Goal: Entertainment & Leisure: Consume media (video, audio)

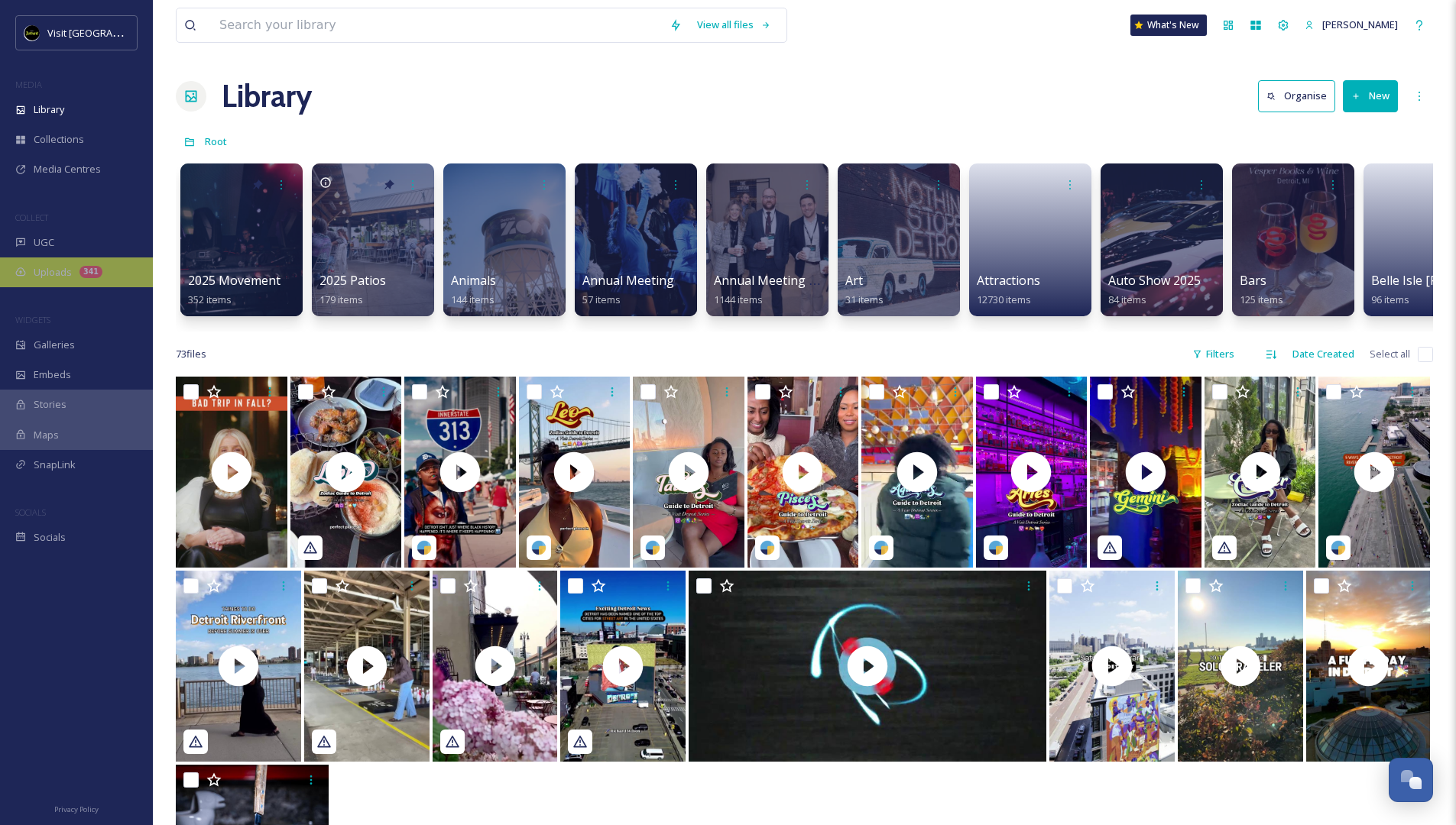
click at [68, 268] on span "Uploads" at bounding box center [53, 272] width 38 height 14
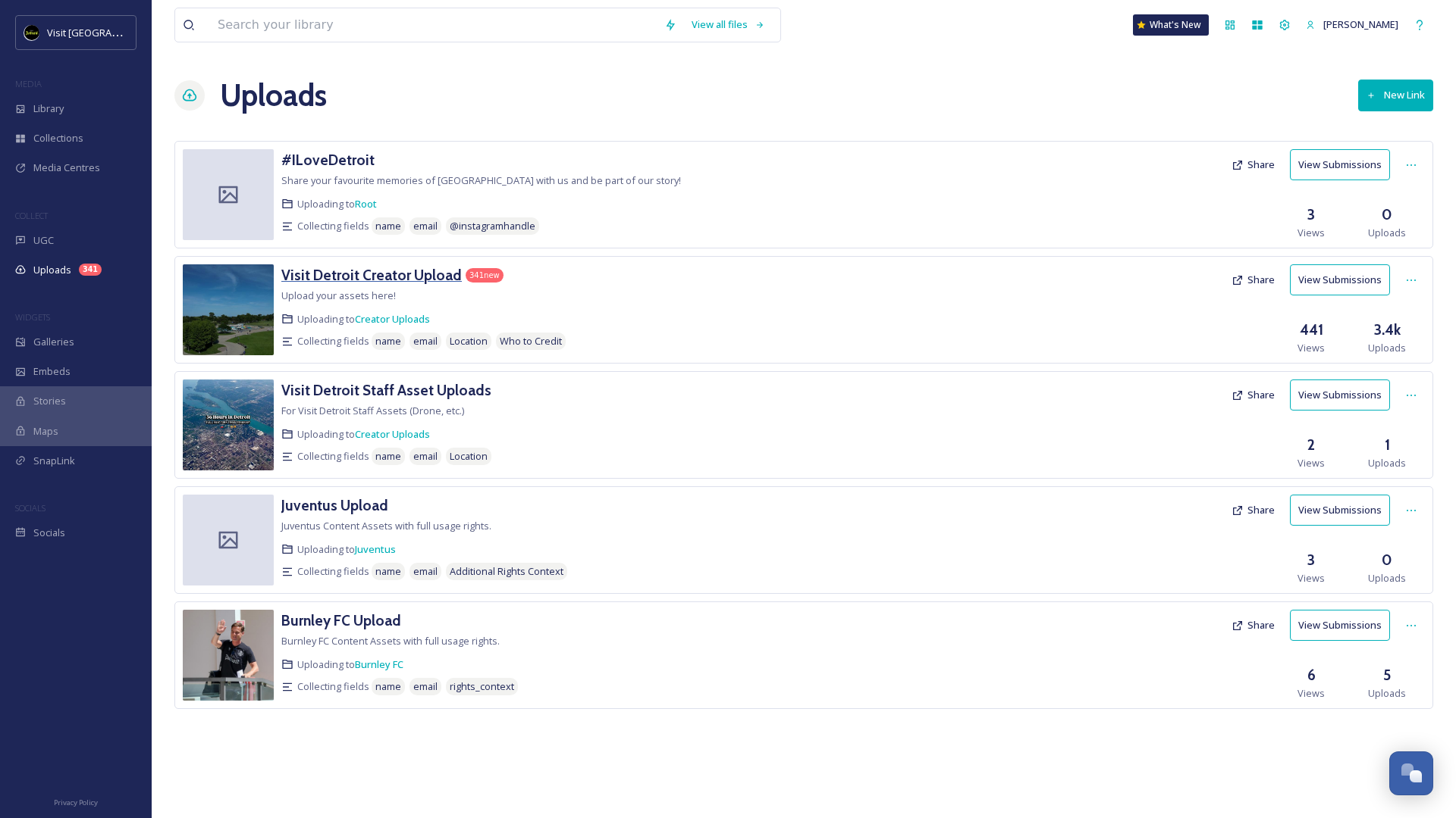
click at [369, 282] on h3 "Visit Detroit Creator Upload" at bounding box center [372, 274] width 181 height 19
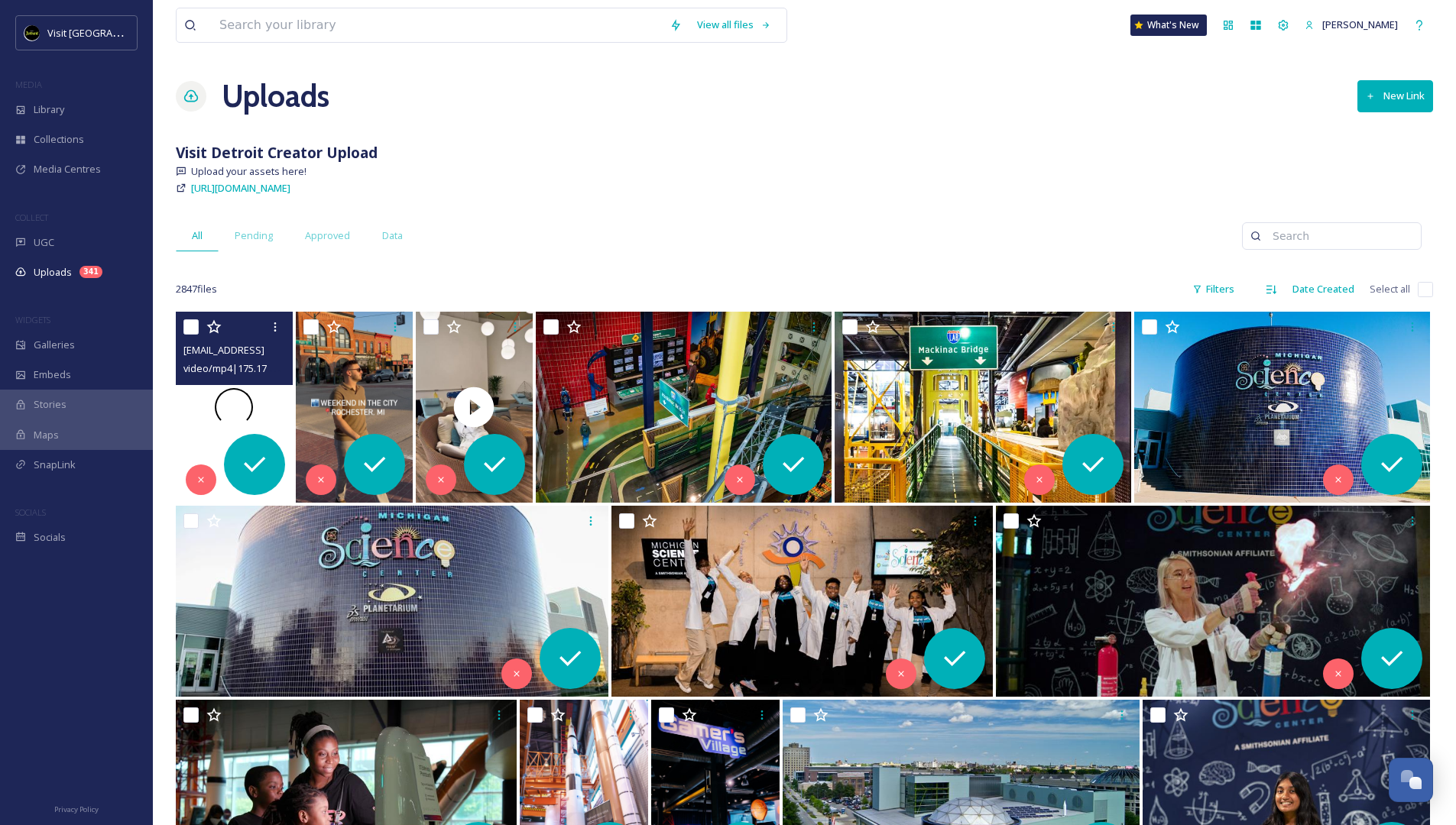
click at [264, 403] on div at bounding box center [234, 407] width 117 height 191
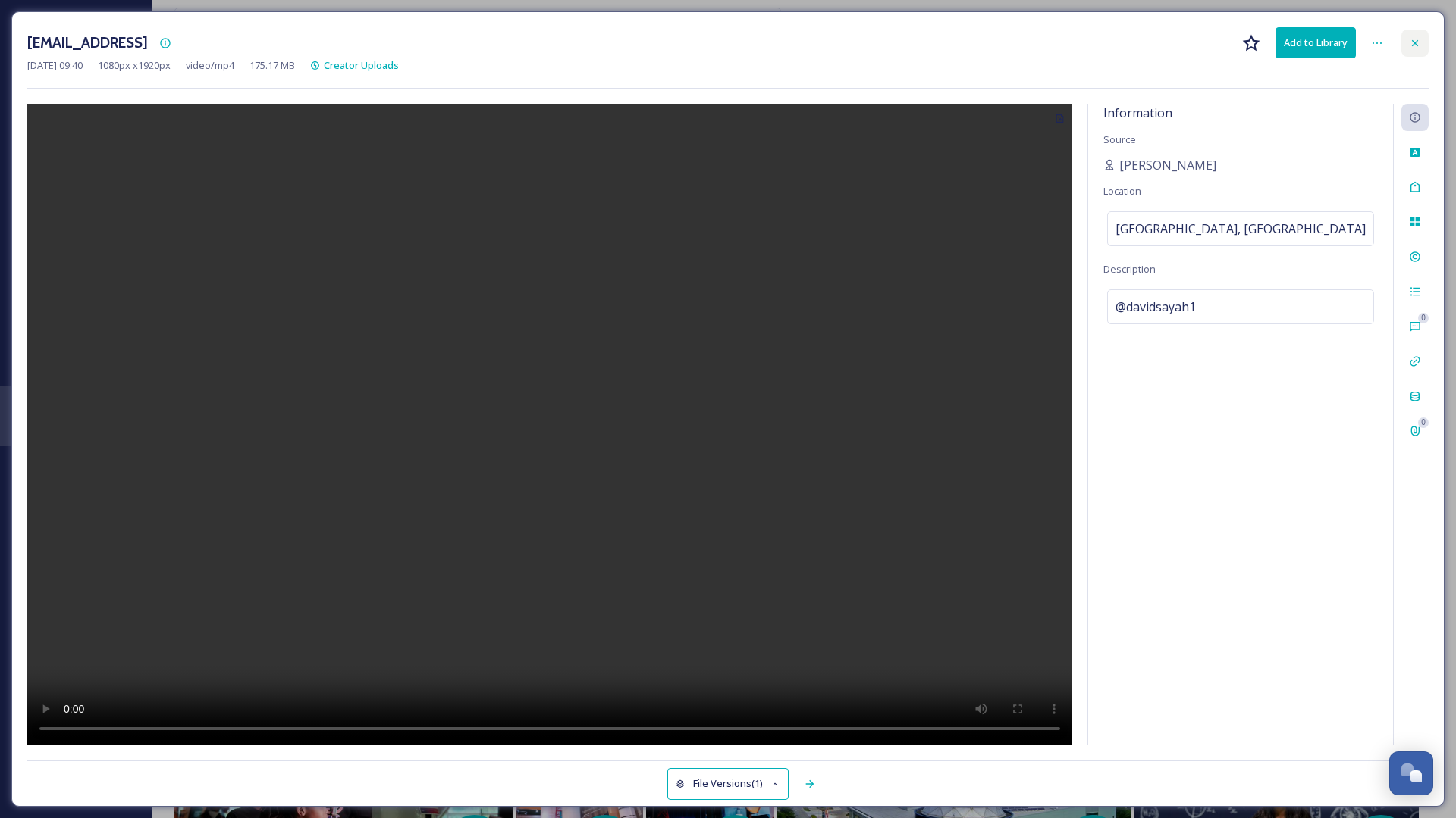
click at [1408, 40] on div at bounding box center [1414, 42] width 27 height 27
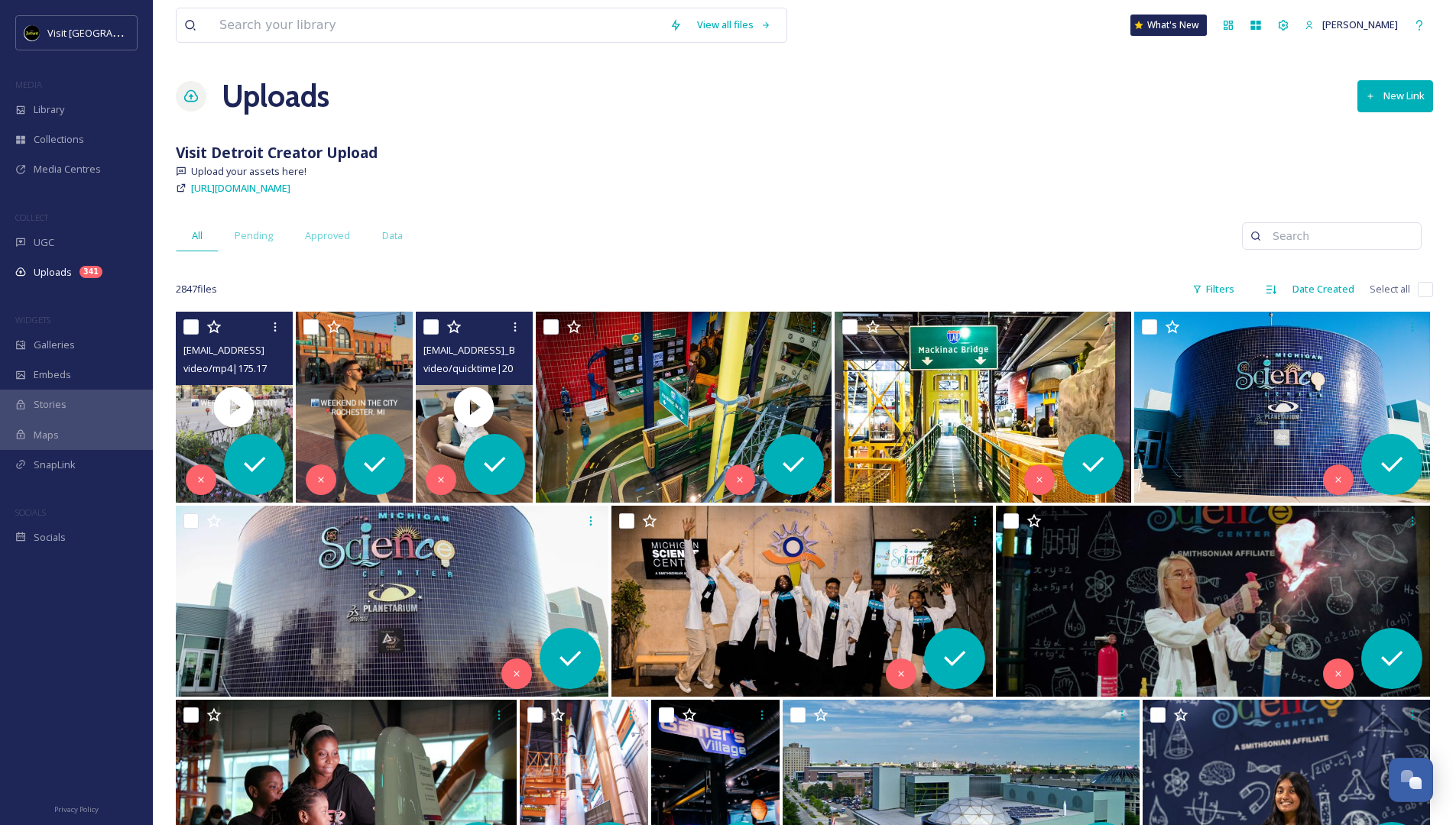
click at [488, 337] on div at bounding box center [476, 327] width 105 height 28
click at [508, 400] on video "ext_1759883840.540963_oliviadthomas.odt@gmail.com-copy_B9F7C6C5-868C-4244-A43E-…" at bounding box center [474, 407] width 117 height 191
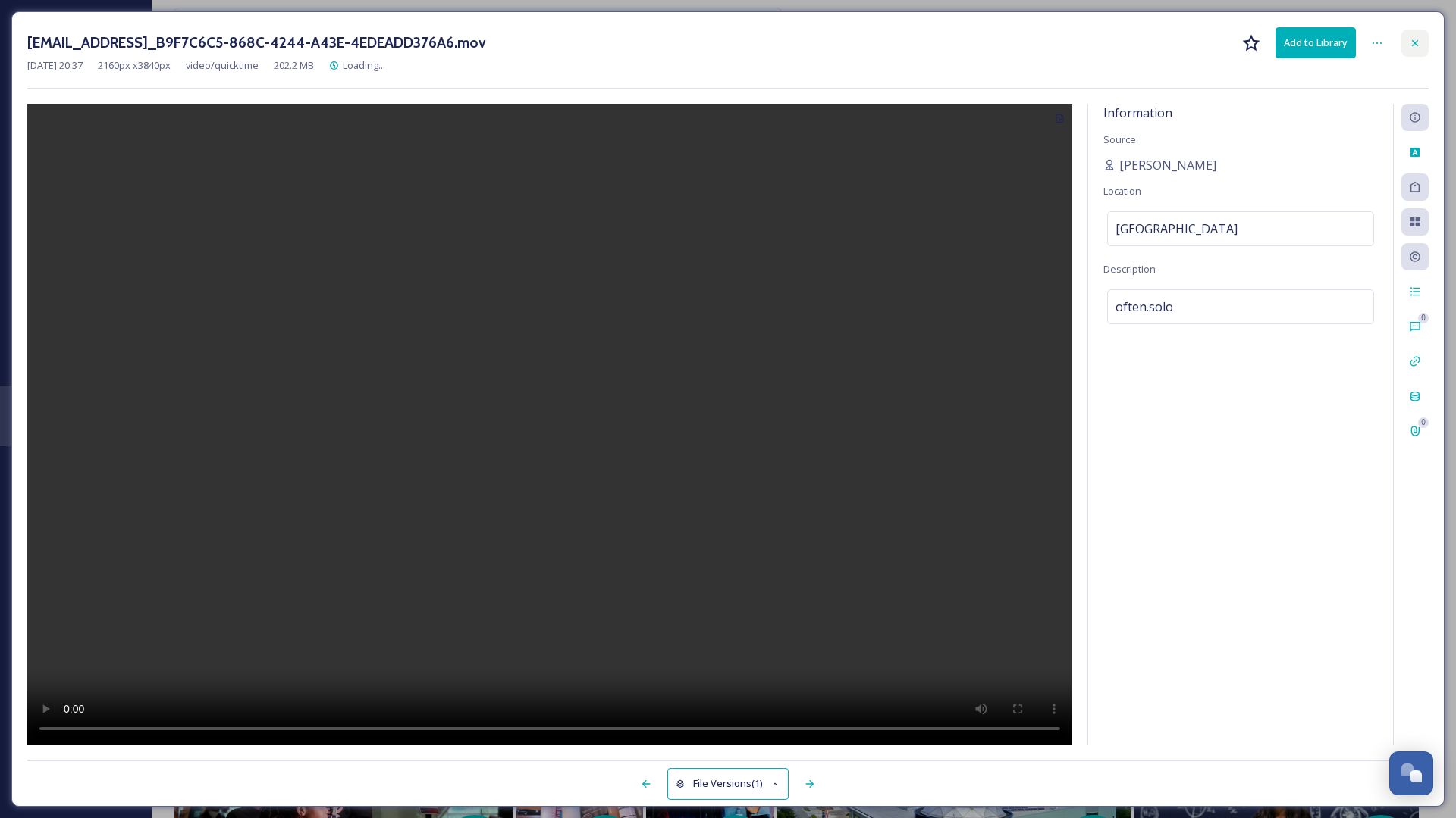
click at [1413, 40] on icon at bounding box center [1414, 43] width 12 height 12
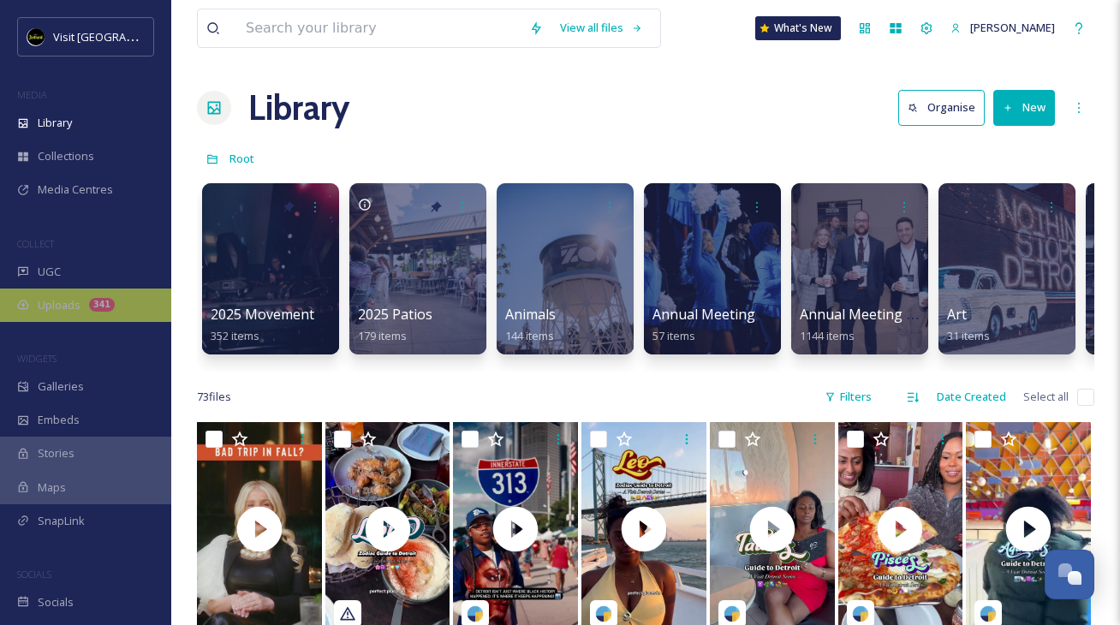
click at [62, 312] on span "Uploads" at bounding box center [59, 305] width 43 height 16
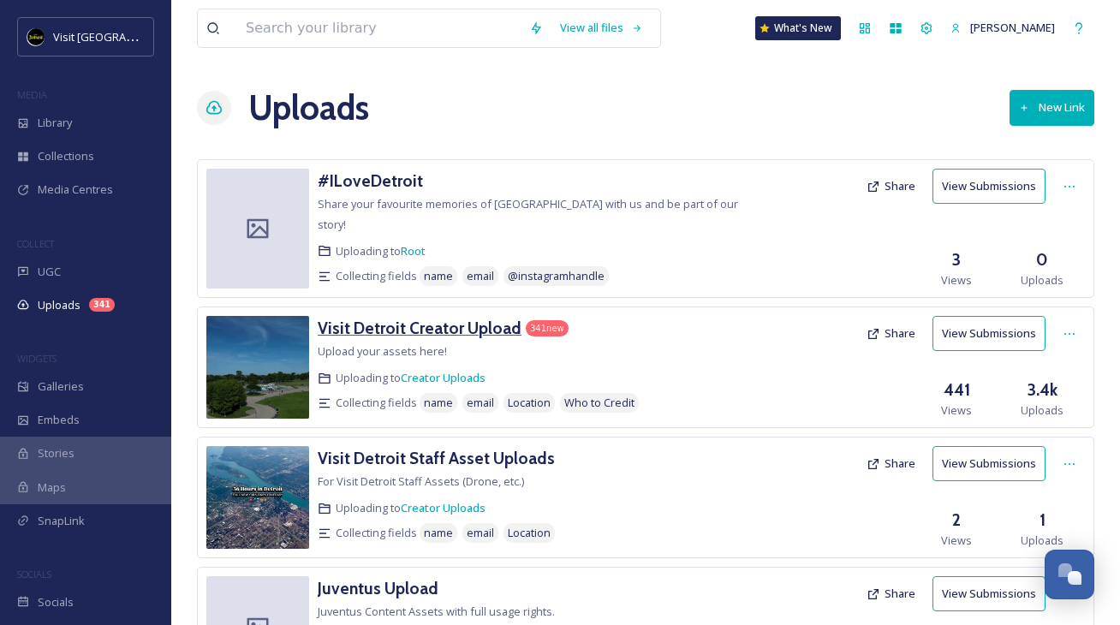
click at [443, 318] on h3 "Visit Detroit Creator Upload" at bounding box center [420, 328] width 204 height 21
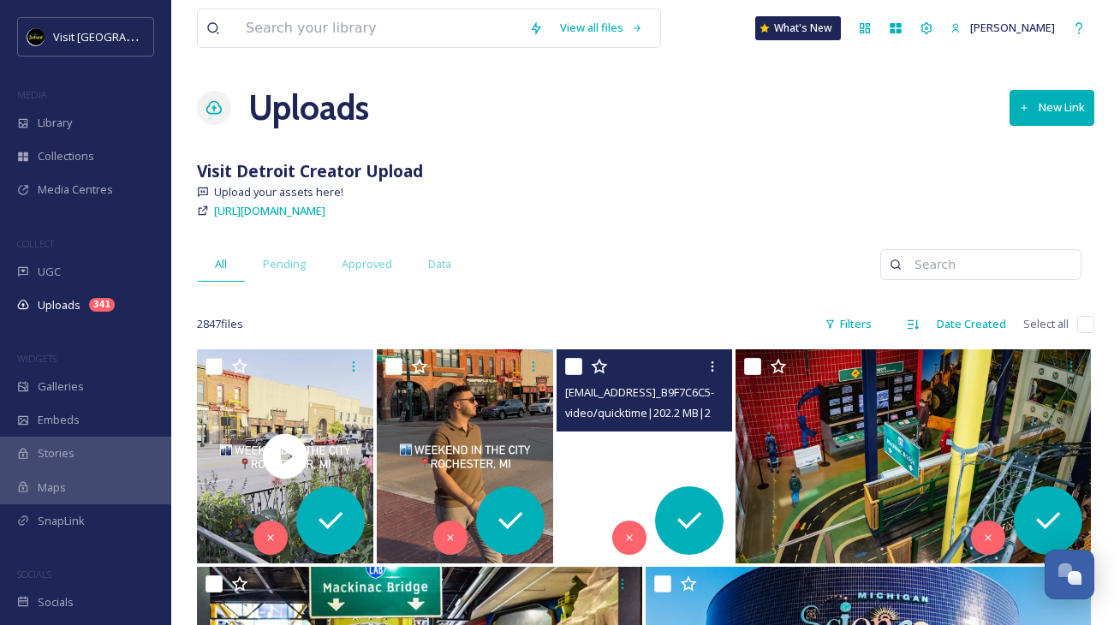
click at [623, 390] on span "[EMAIL_ADDRESS]_B9F7C6C5-868C-4244-A43E-4EDEADD376A6.mov" at bounding box center [733, 391] width 336 height 16
click at [675, 461] on div at bounding box center [644, 456] width 176 height 214
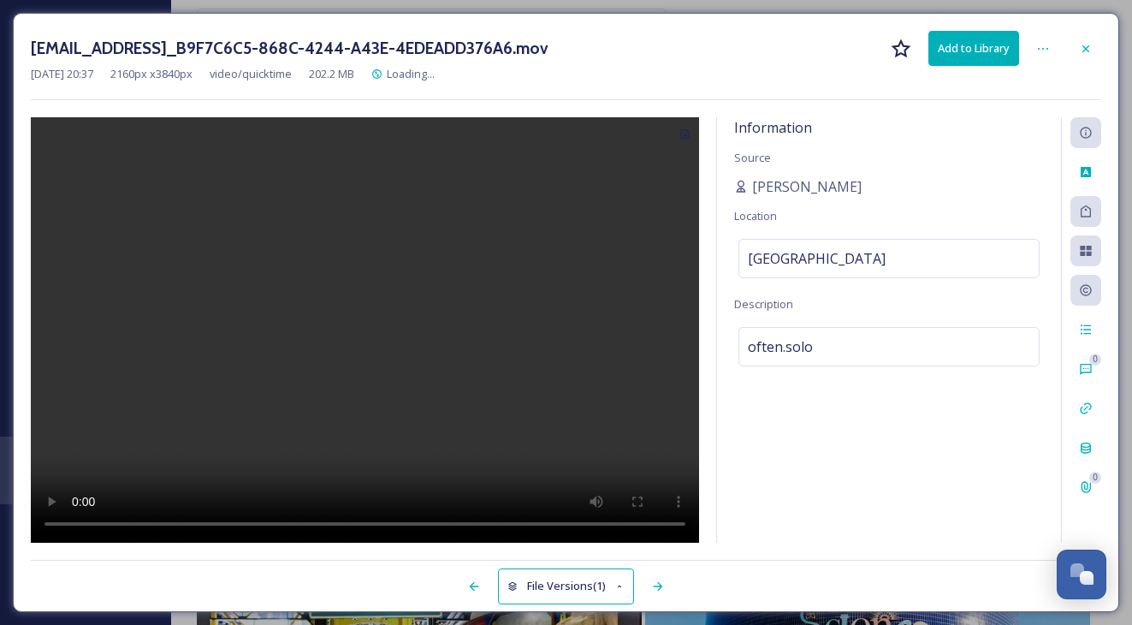
click at [364, 330] on video at bounding box center [365, 329] width 669 height 425
click at [1048, 50] on icon at bounding box center [1044, 49] width 14 height 14
click at [759, 98] on div "ext_1759883840.540963_oliviadthomas.odt@gmail.com-copy_B9F7C6C5-868C-4244-A43E-…" at bounding box center [566, 65] width 1071 height 69
click at [1085, 51] on icon at bounding box center [1086, 49] width 14 height 14
